Goal: Participate in discussion: Engage in conversation with other users on a specific topic

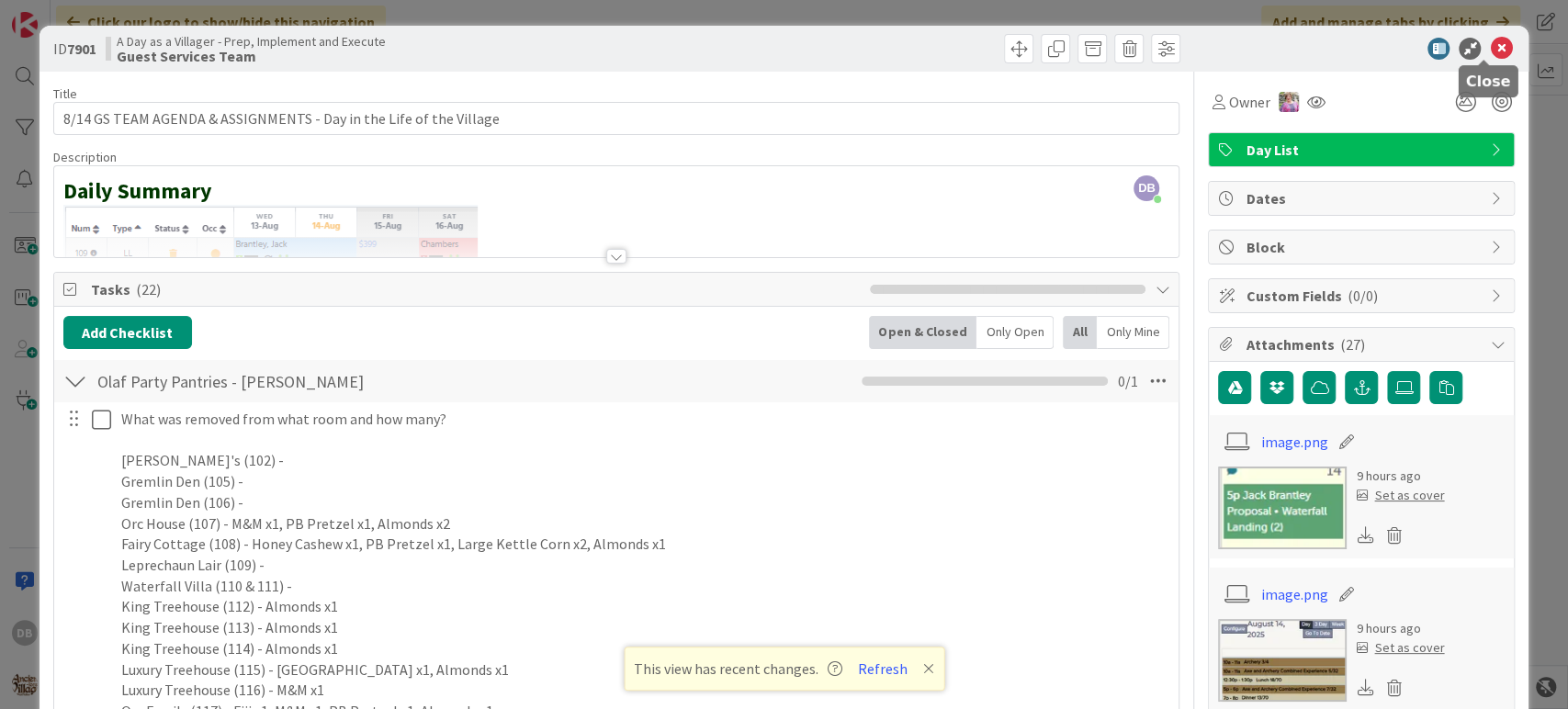
click at [1491, 45] on icon at bounding box center [1502, 49] width 22 height 22
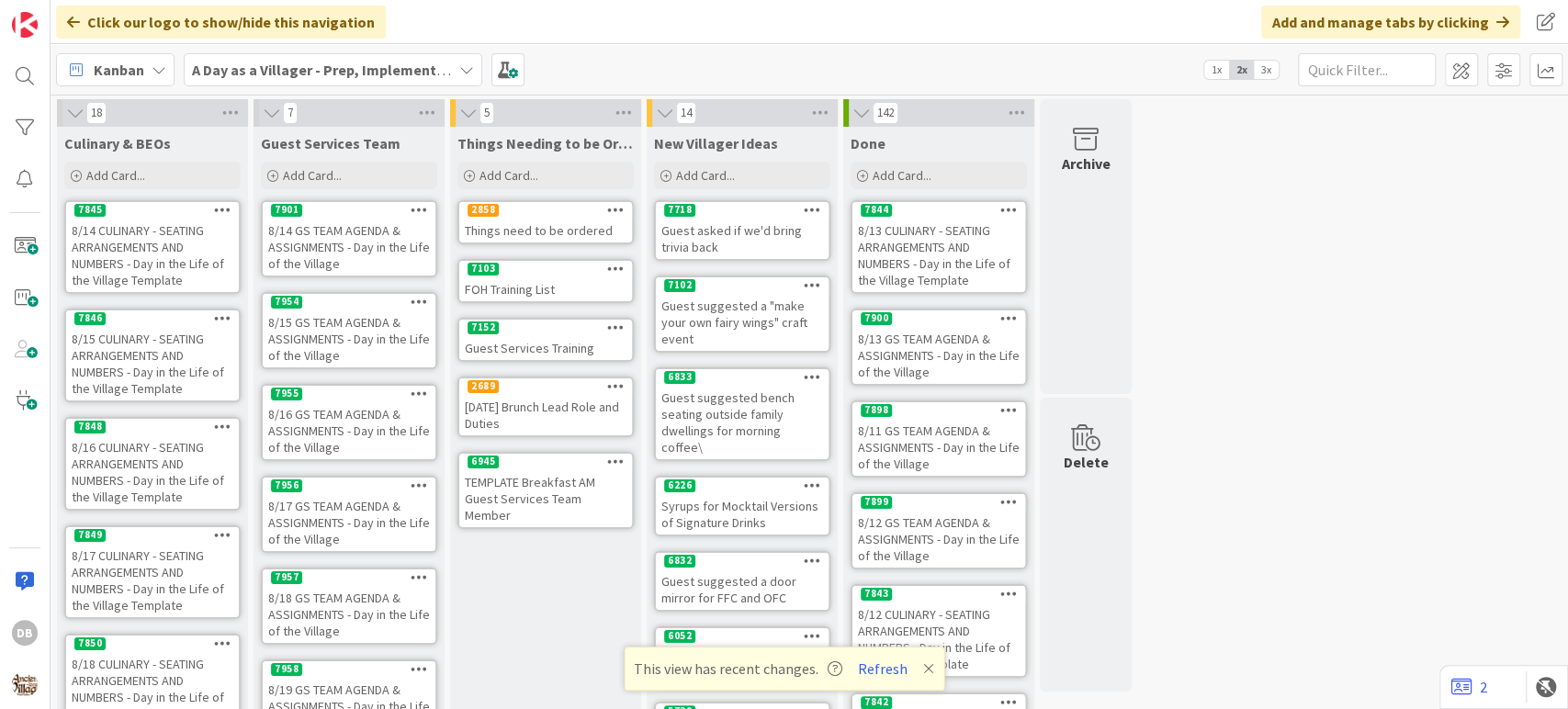
click at [357, 348] on div "8/15 GS TEAM AGENDA & ASSIGNMENTS - Day in the Life of the Village" at bounding box center [349, 340] width 172 height 57
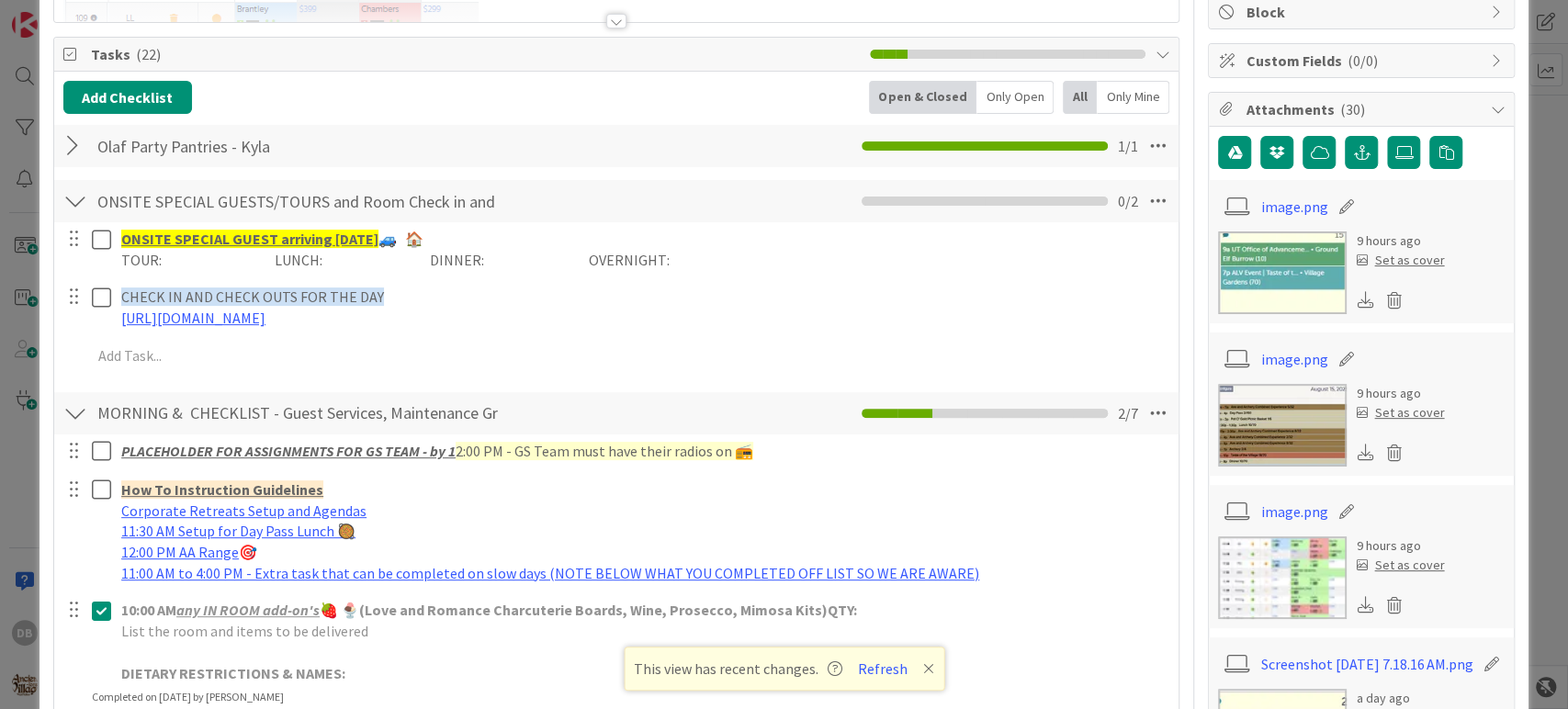
scroll to position [204, 0]
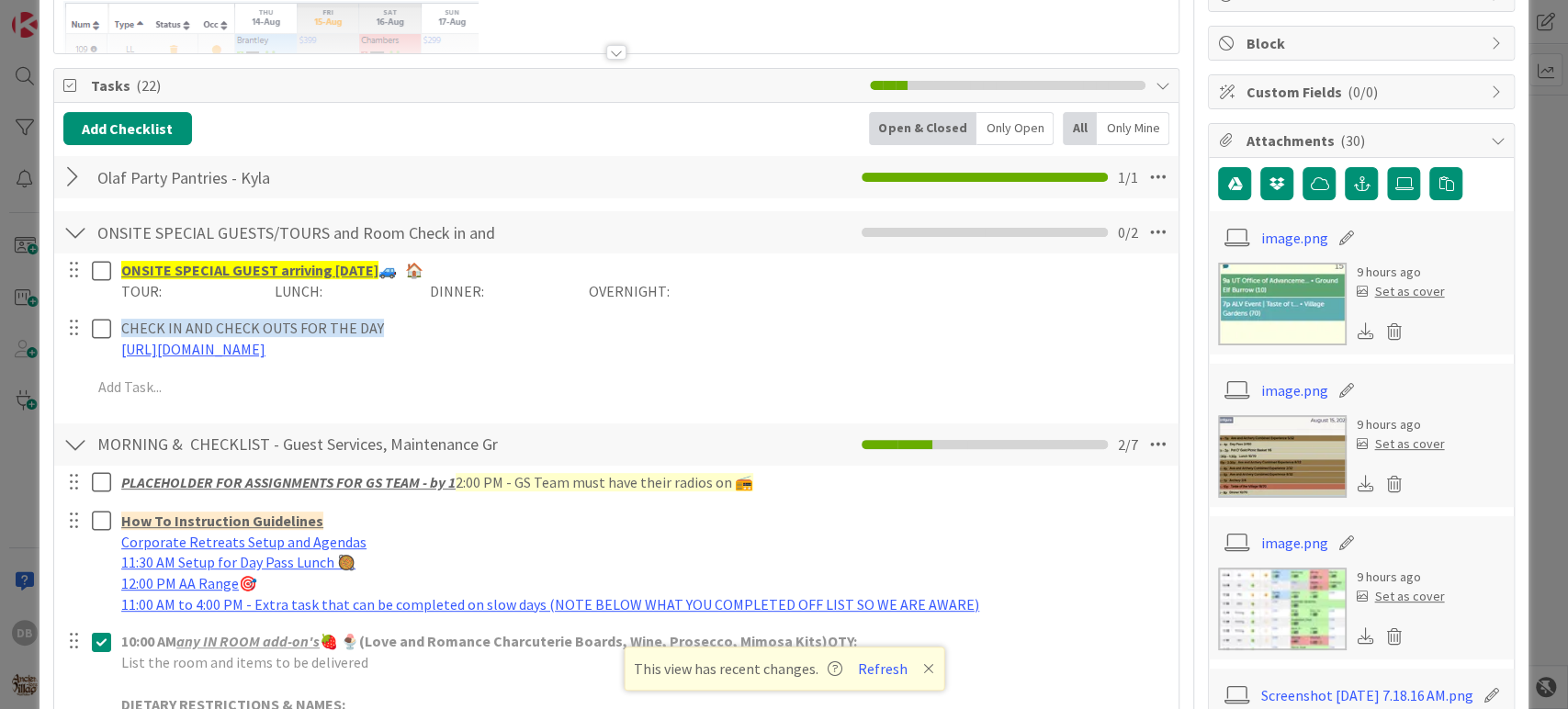
click at [79, 165] on div at bounding box center [75, 176] width 24 height 33
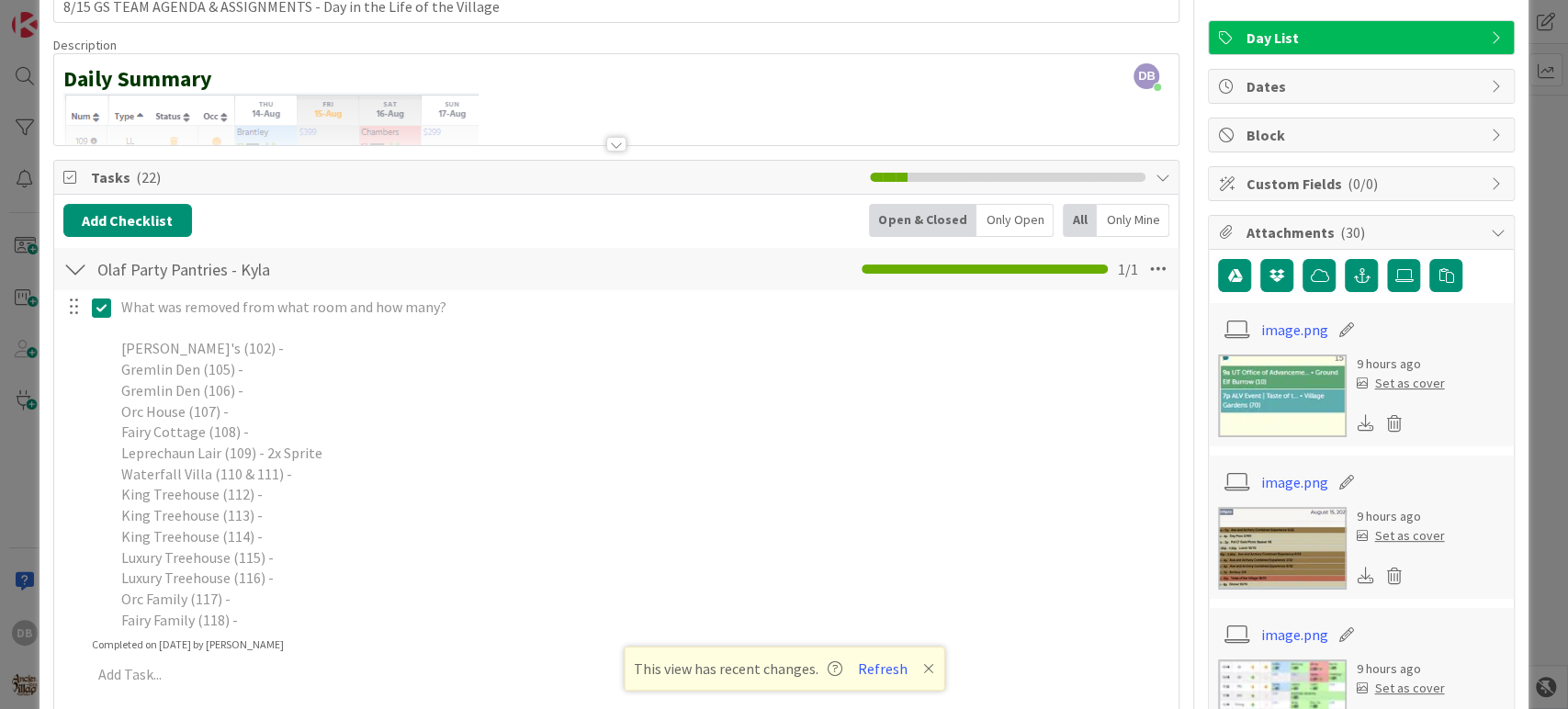
scroll to position [0, 0]
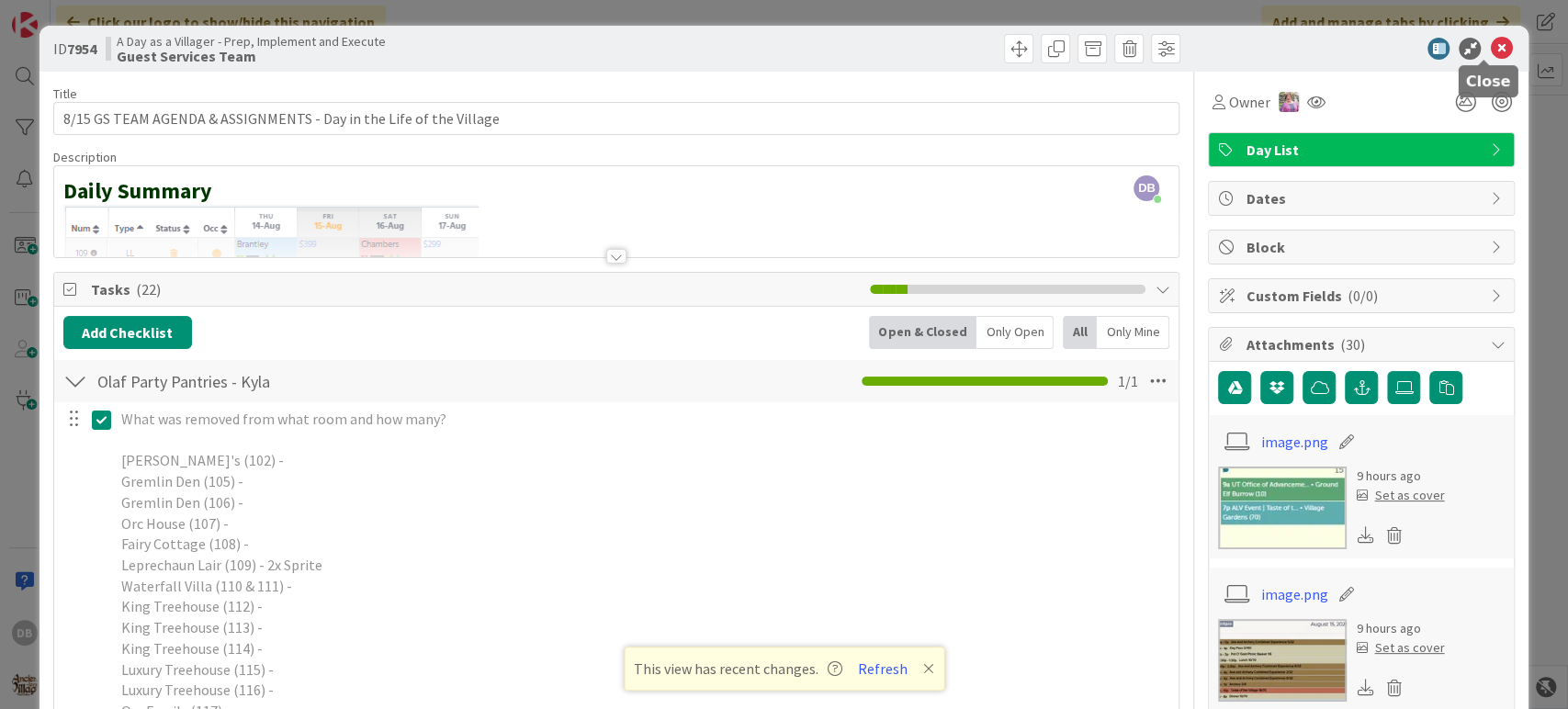
click at [1491, 49] on icon at bounding box center [1502, 49] width 22 height 22
type textarea "x"
